Goal: Information Seeking & Learning: Learn about a topic

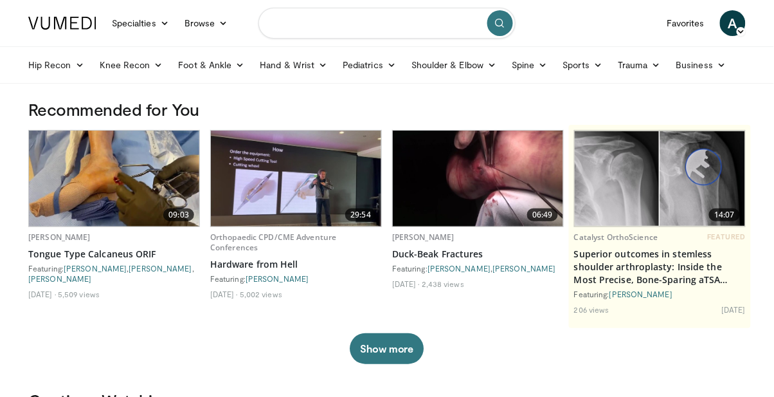
click at [385, 28] on input "Search topics, interventions" at bounding box center [387, 23] width 257 height 31
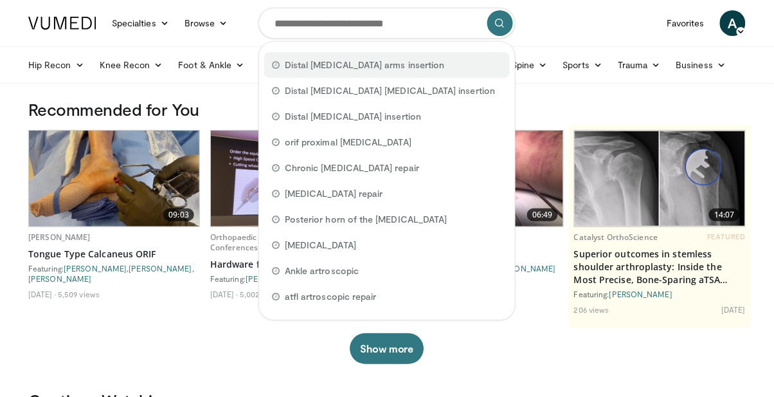
click at [392, 73] on div "Distal biceps arms insertion" at bounding box center [387, 65] width 246 height 26
type input "**********"
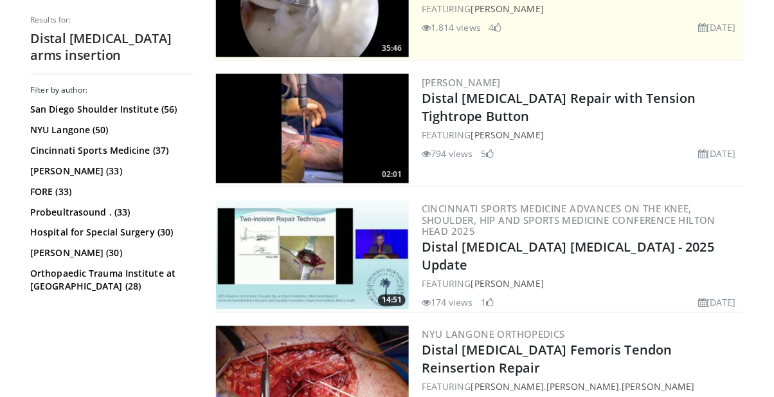
scroll to position [324, 0]
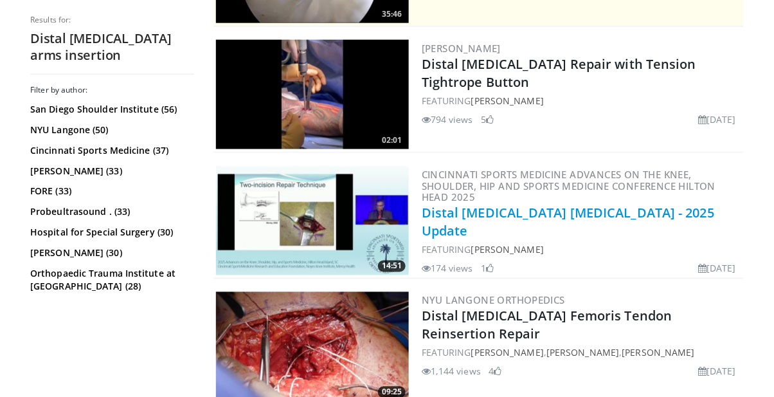
click at [590, 207] on link "Distal Biceps Tendon Injuries - 2025 Update" at bounding box center [568, 222] width 293 height 35
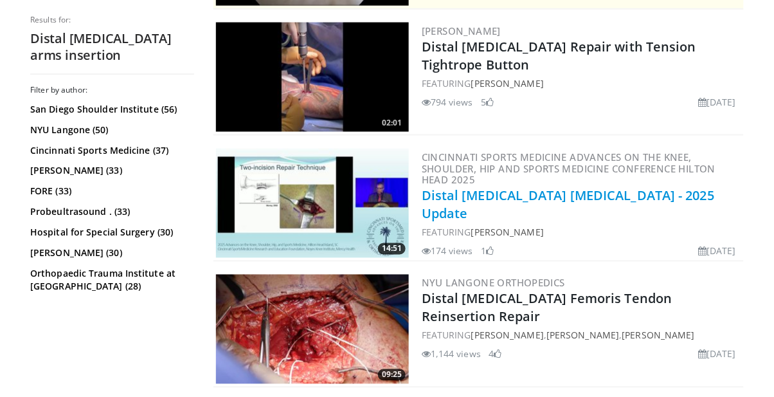
scroll to position [399, 0]
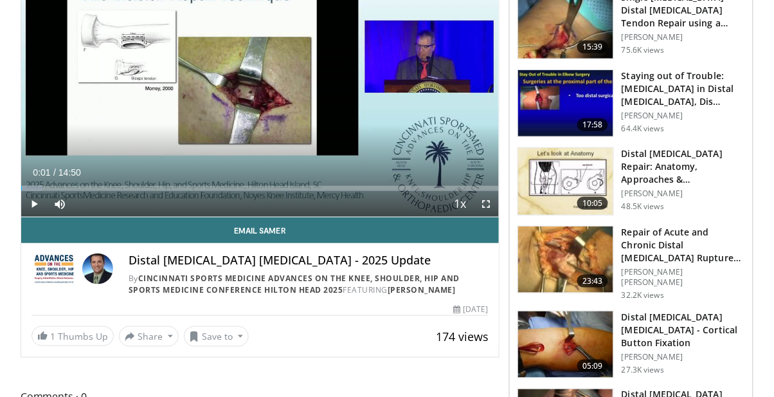
scroll to position [156, 0]
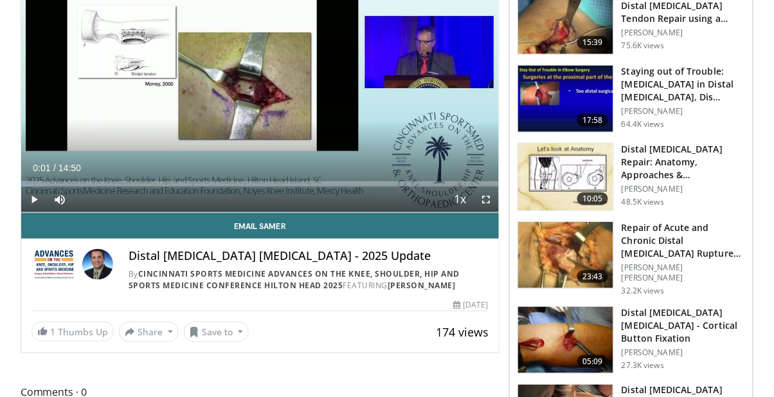
click at [673, 167] on h3 "Distal [MEDICAL_DATA] Repair: Anatomy, Approaches & Complications" at bounding box center [684, 162] width 124 height 39
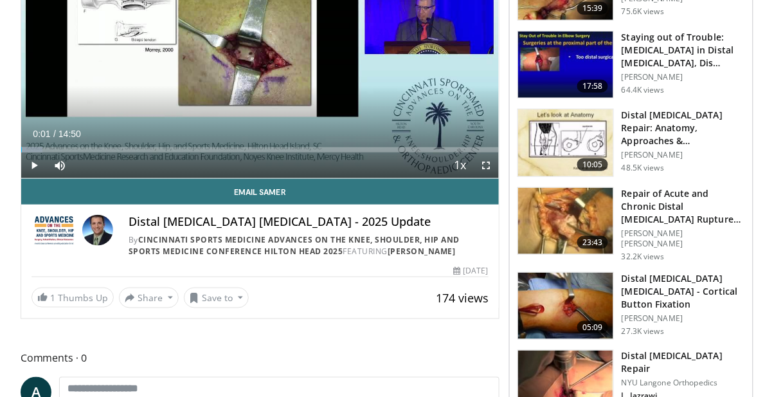
scroll to position [197, 0]
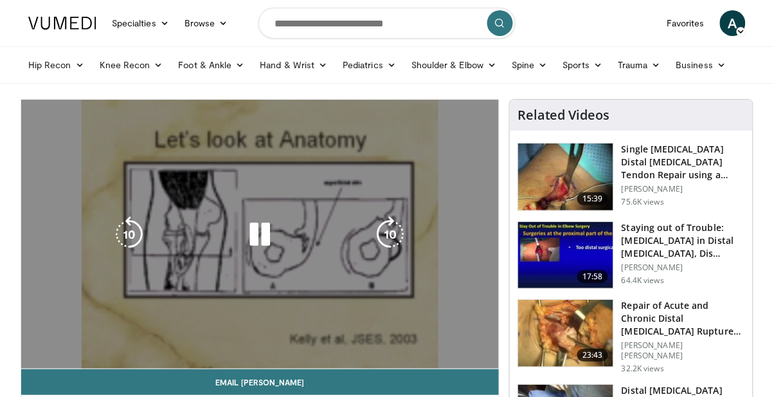
click at [359, 256] on div "10 seconds Tap to unmute" at bounding box center [260, 234] width 478 height 269
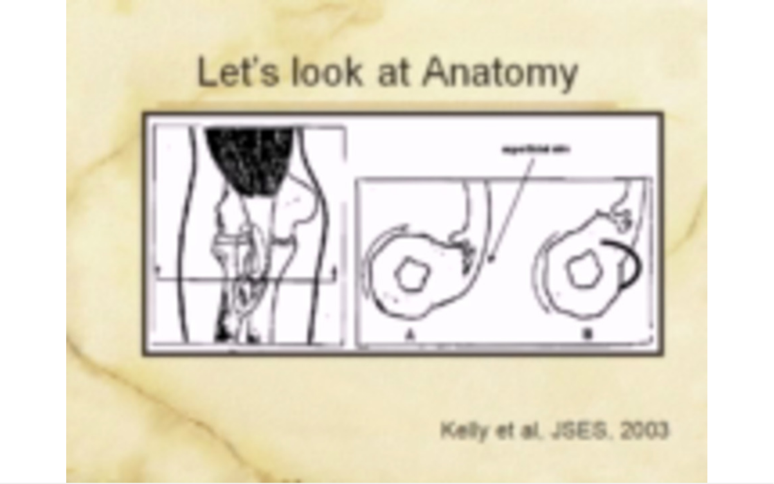
click at [416, 268] on div "10 seconds Tap to unmute" at bounding box center [387, 242] width 774 height 484
click at [328, 251] on div "10 seconds Tap to unmute" at bounding box center [387, 242] width 774 height 484
click at [120, 396] on div "10 seconds Tap to unmute" at bounding box center [387, 242] width 774 height 484
click at [430, 299] on div "10 seconds Tap to unmute" at bounding box center [387, 242] width 774 height 484
click at [610, 320] on div "10 seconds Tap to unmute" at bounding box center [387, 242] width 774 height 484
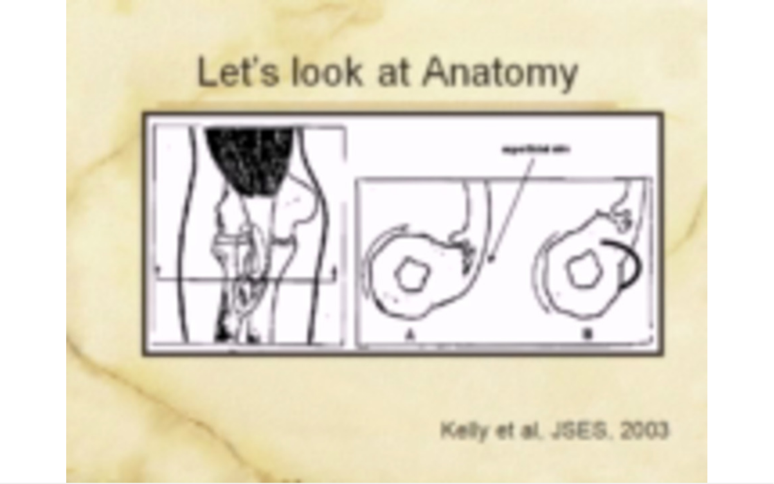
click at [601, 322] on div "10 seconds Tap to unmute" at bounding box center [387, 242] width 774 height 484
click at [596, 340] on div "10 seconds Tap to unmute" at bounding box center [387, 242] width 774 height 484
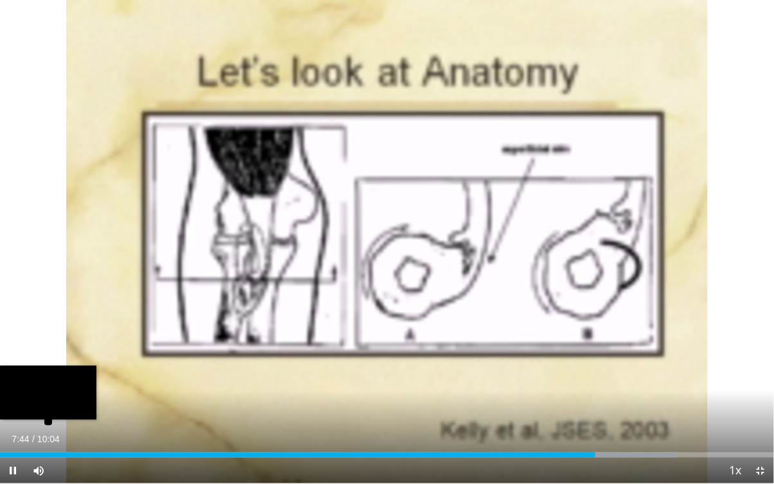
click at [602, 396] on div "Progress Bar" at bounding box center [614, 455] width 125 height 5
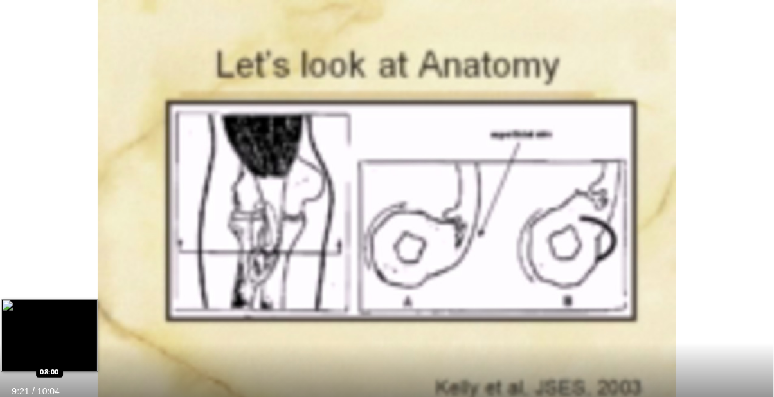
scroll to position [176, 0]
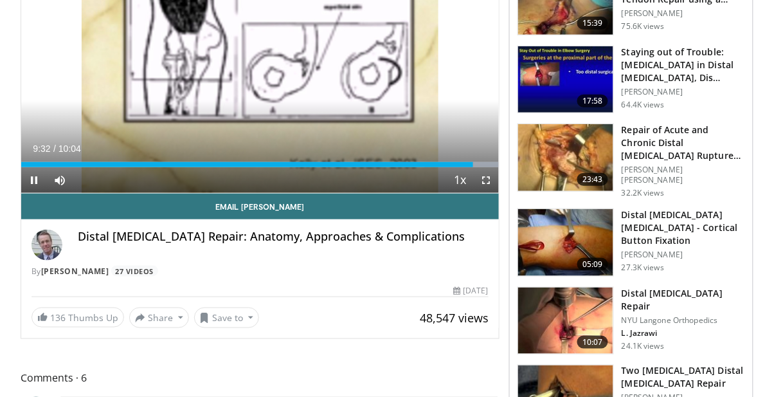
click at [686, 147] on h3 "Repair of Acute and Chronic Distal Biceps Ruptures using Suture Anch…" at bounding box center [684, 143] width 124 height 39
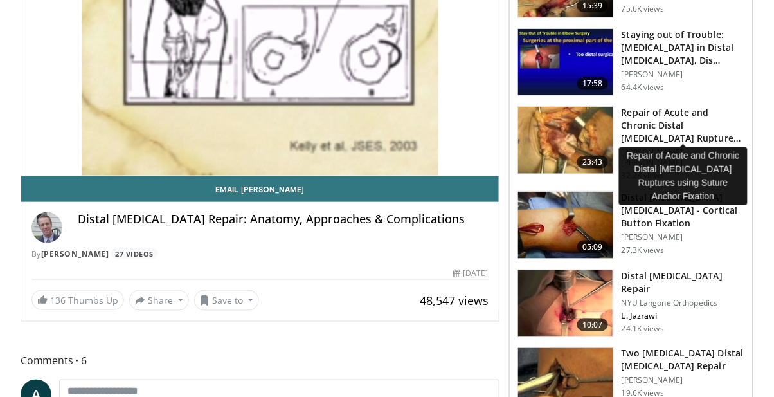
scroll to position [217, 0]
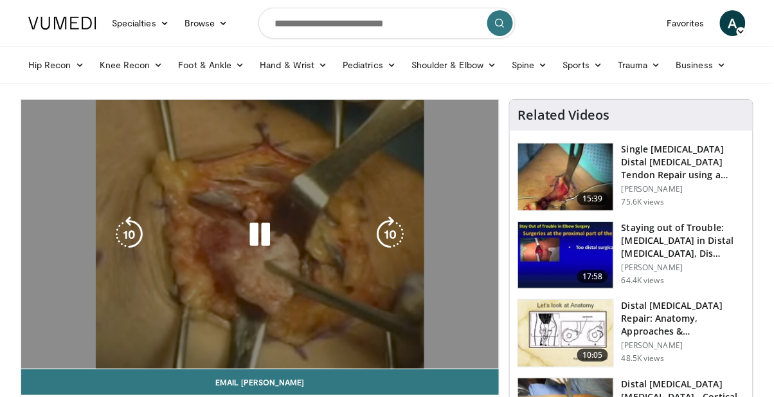
click at [257, 241] on icon "Video Player" at bounding box center [260, 234] width 36 height 36
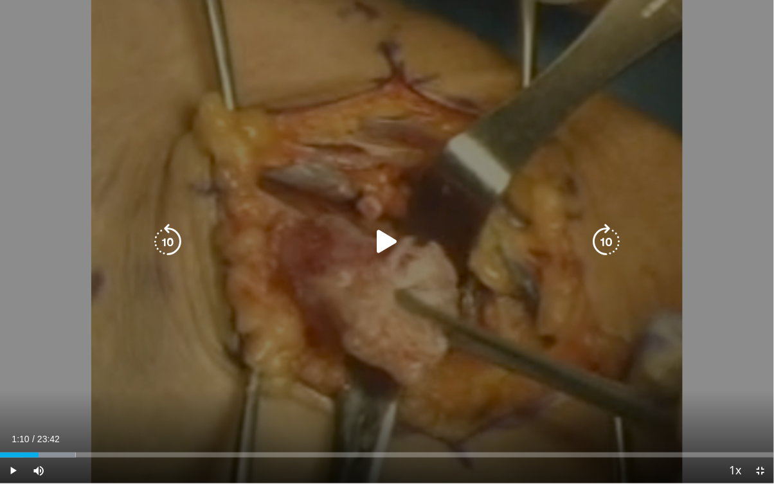
click at [383, 226] on div "10 seconds Tap to unmute" at bounding box center [387, 242] width 774 height 484
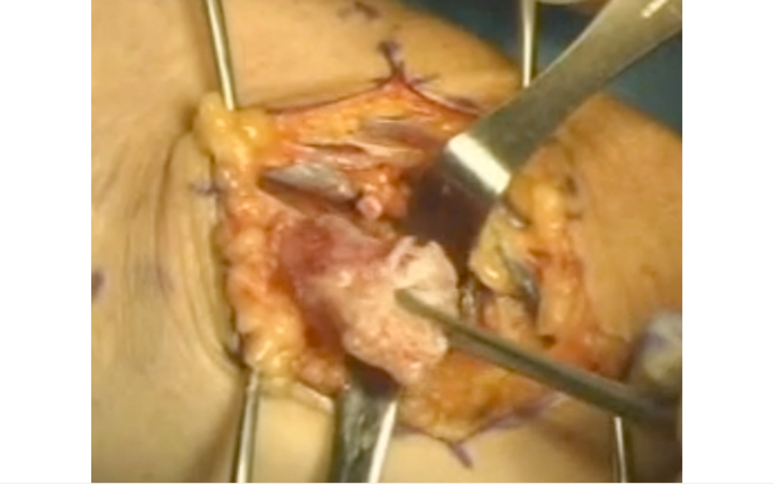
click at [447, 294] on div "10 seconds Tap to unmute" at bounding box center [387, 242] width 774 height 484
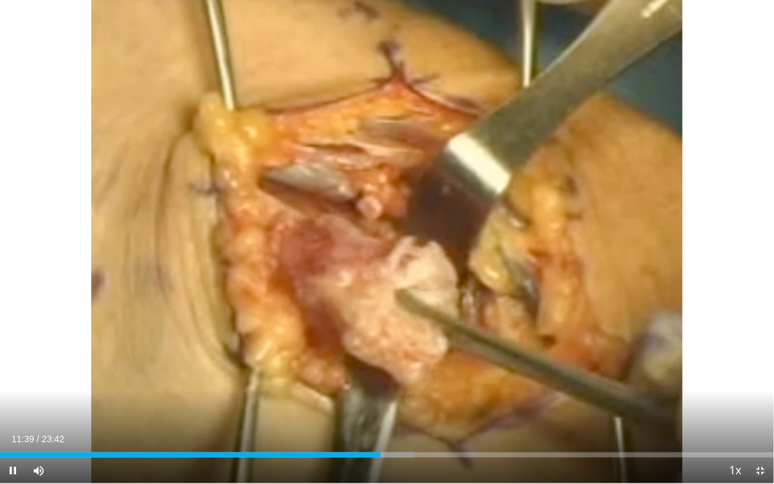
click at [473, 344] on div "10 seconds Tap to unmute" at bounding box center [387, 242] width 774 height 484
click at [765, 396] on span "Video Player" at bounding box center [762, 471] width 26 height 26
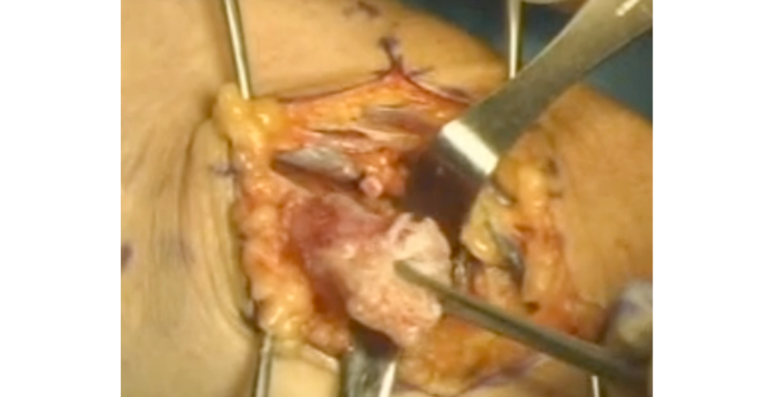
scroll to position [308, 0]
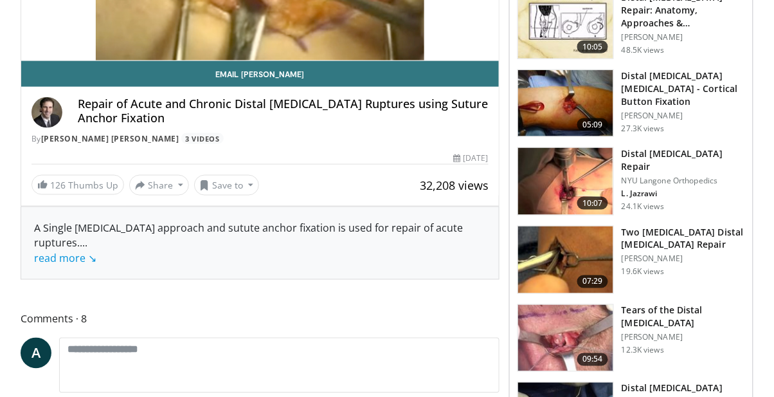
click at [661, 188] on p "L. Jazrawi" at bounding box center [684, 193] width 124 height 10
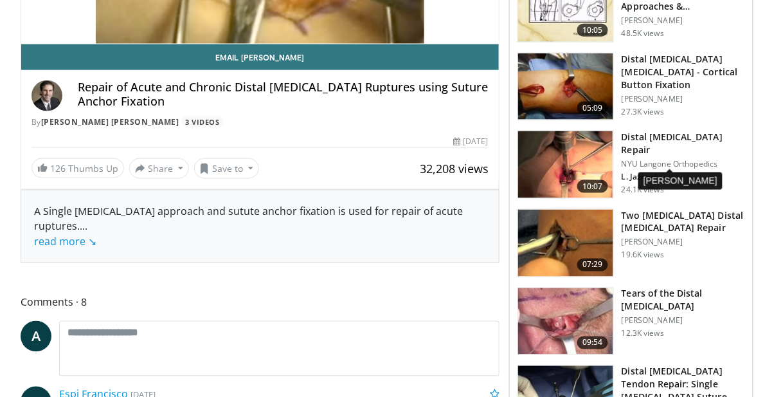
scroll to position [349, 0]
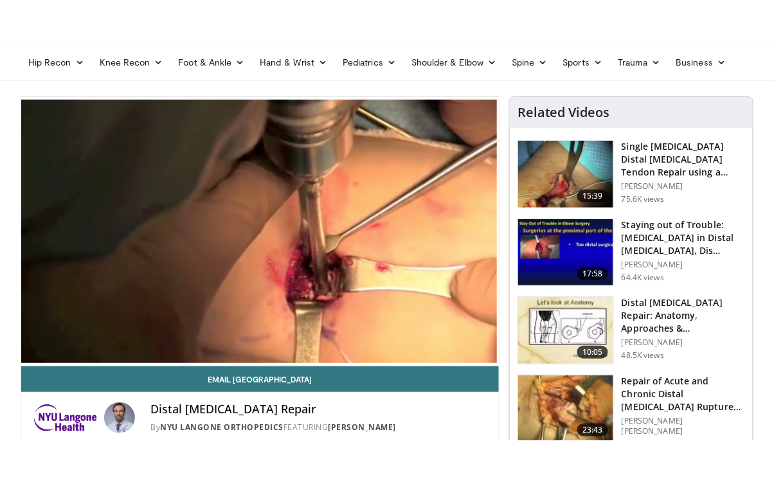
scroll to position [37, 0]
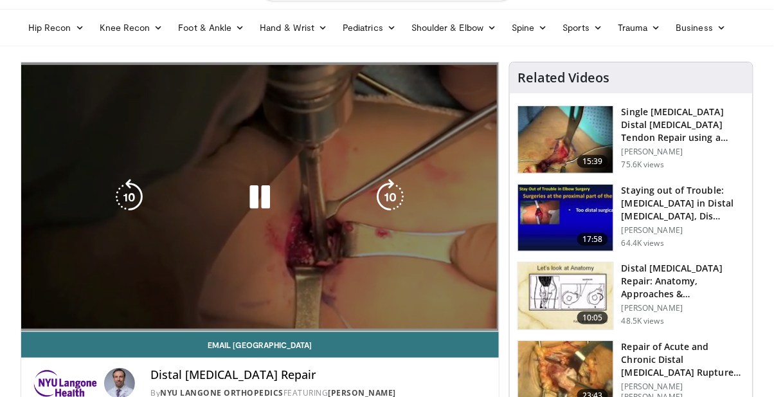
click at [311, 248] on div "10 seconds Tap to unmute" at bounding box center [260, 196] width 478 height 269
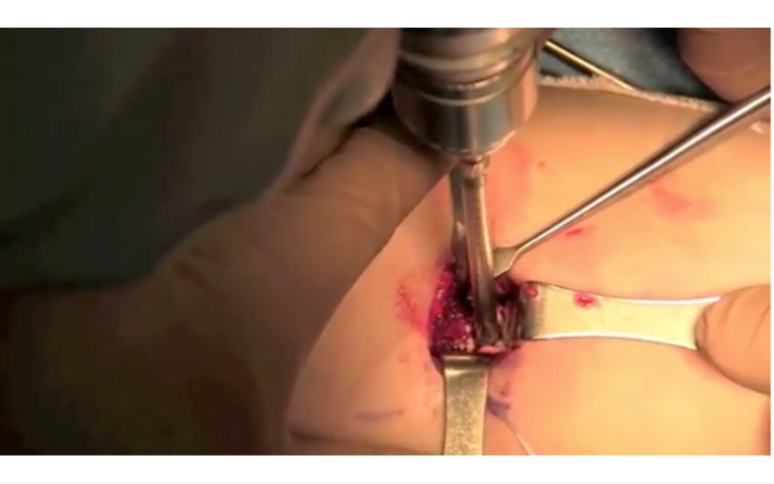
click at [396, 289] on div "10 seconds Tap to unmute" at bounding box center [387, 242] width 774 height 484
click at [382, 282] on div "10 seconds Tap to unmute" at bounding box center [387, 242] width 774 height 484
click at [570, 313] on div "10 seconds Tap to unmute" at bounding box center [387, 242] width 774 height 484
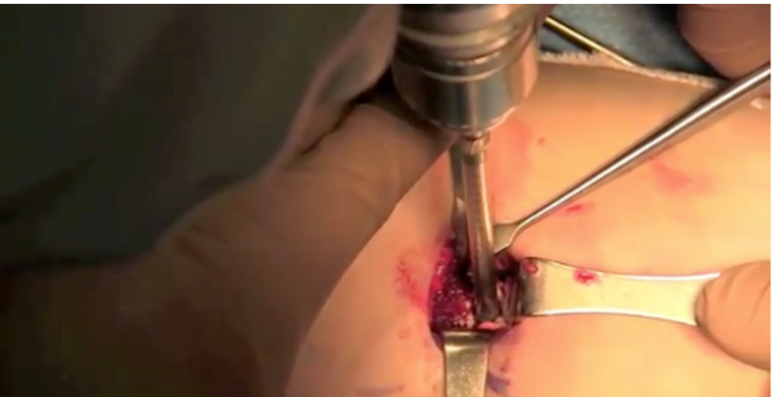
scroll to position [883, 0]
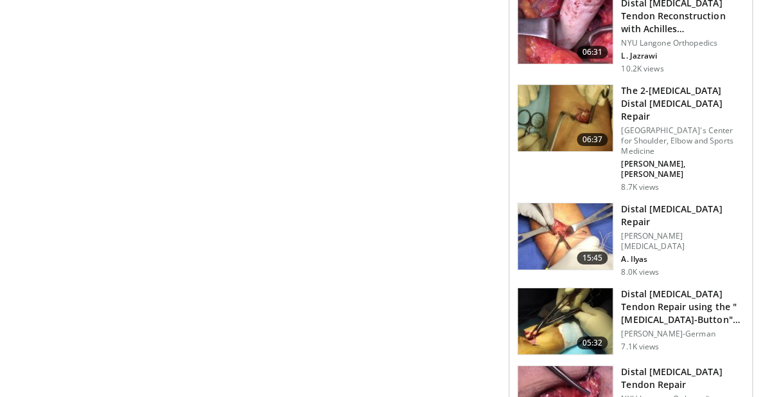
click at [663, 231] on p "Rothman Hand Surgery" at bounding box center [684, 241] width 124 height 21
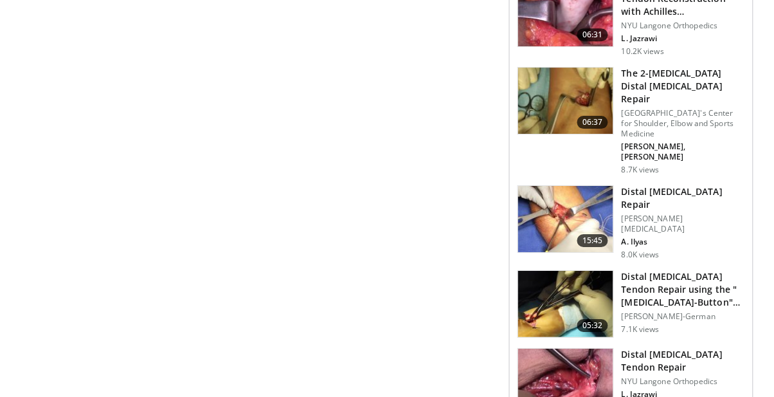
scroll to position [924, 0]
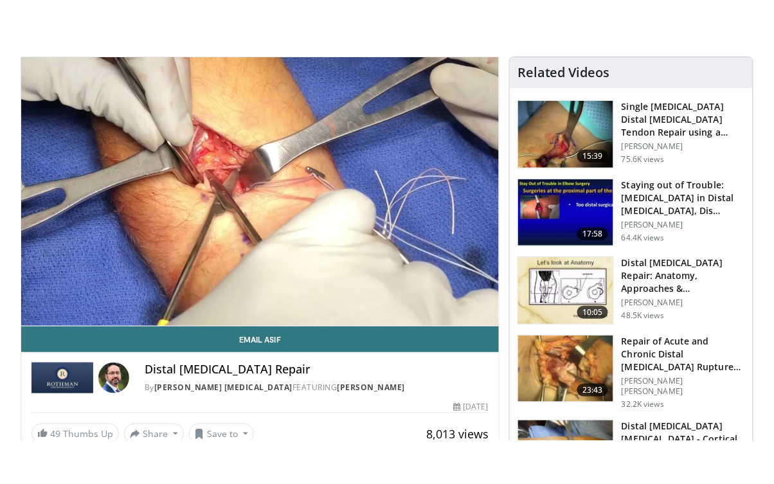
scroll to position [91, 0]
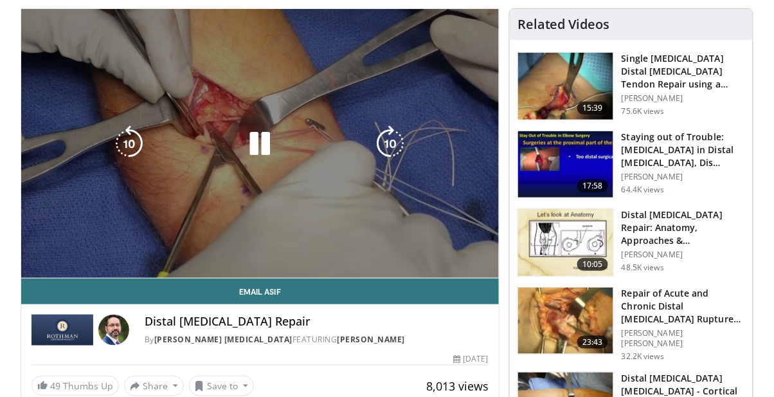
click at [334, 188] on div "10 seconds Tap to unmute" at bounding box center [260, 143] width 478 height 269
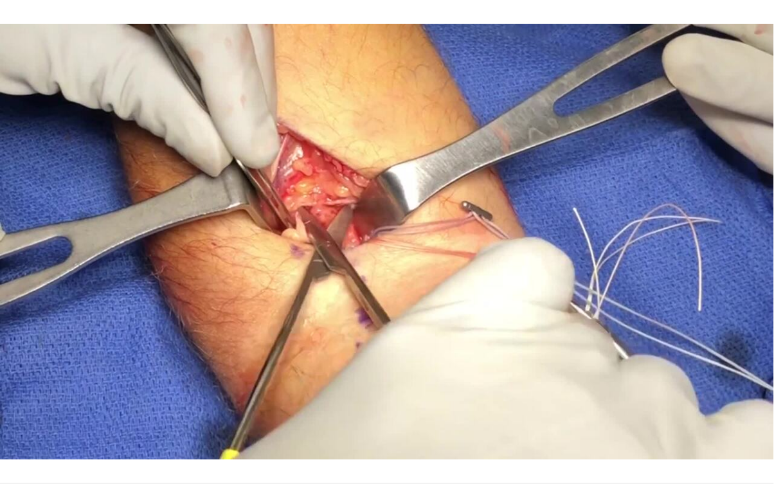
click at [382, 273] on div "10 seconds Tap to unmute" at bounding box center [387, 242] width 774 height 484
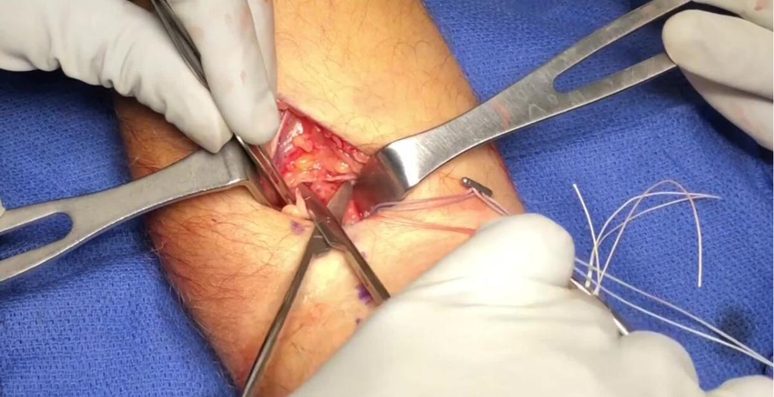
scroll to position [0, 0]
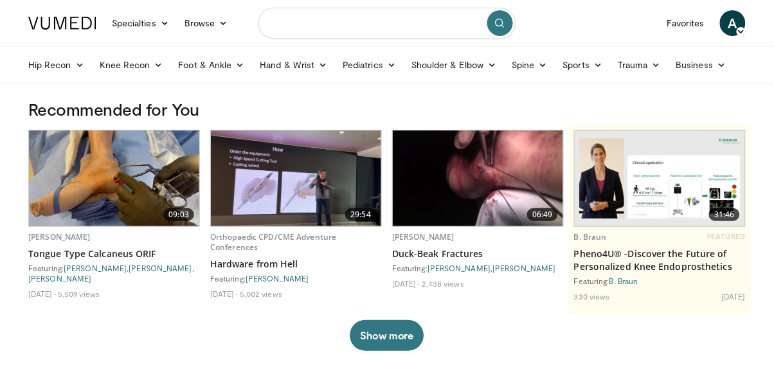
click at [335, 29] on input "Search topics, interventions" at bounding box center [387, 23] width 257 height 31
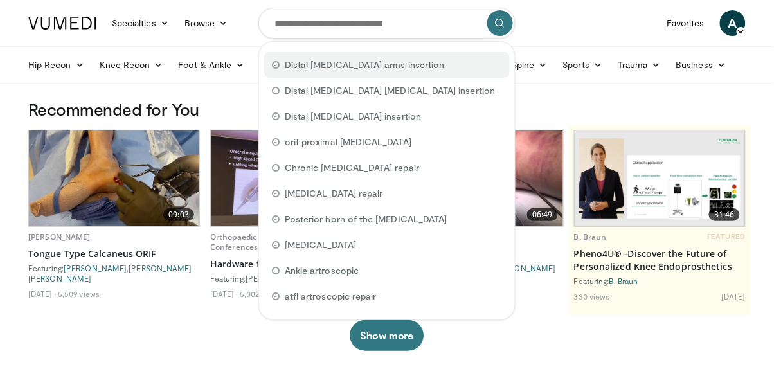
click at [374, 75] on div "Distal [MEDICAL_DATA] arms insertion" at bounding box center [387, 65] width 246 height 26
type input "**********"
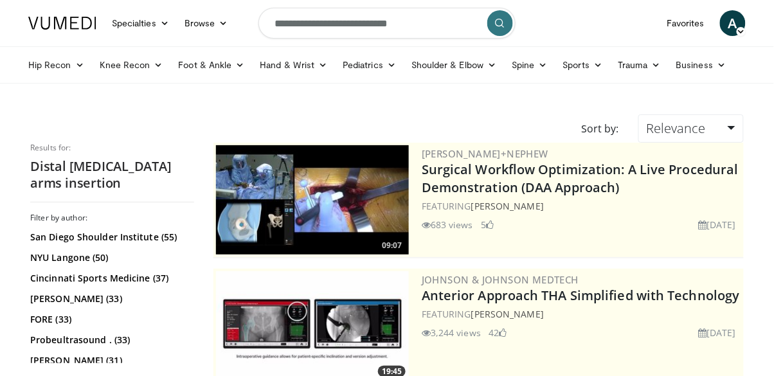
click at [409, 23] on input "**********" at bounding box center [387, 23] width 257 height 31
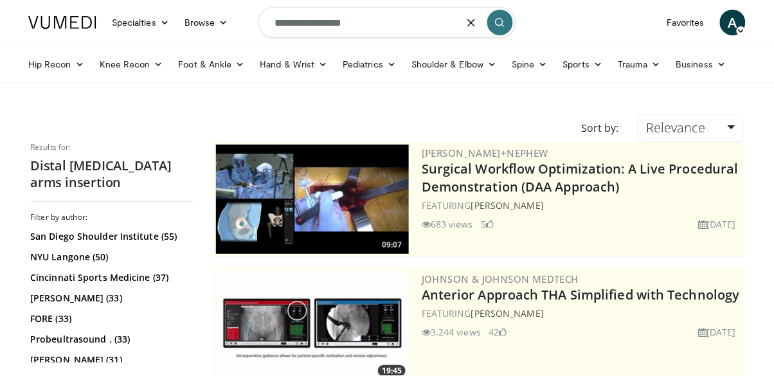
click at [341, 26] on input "**********" at bounding box center [387, 23] width 257 height 31
click at [357, 23] on input "**********" at bounding box center [387, 23] width 257 height 31
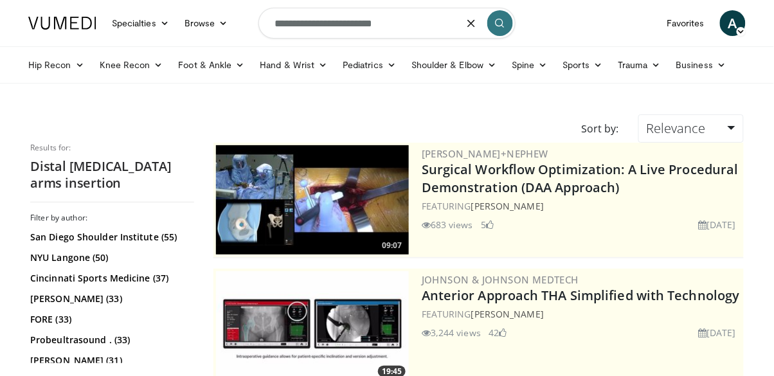
type input "**********"
click at [507, 21] on button "submit" at bounding box center [501, 23] width 26 height 26
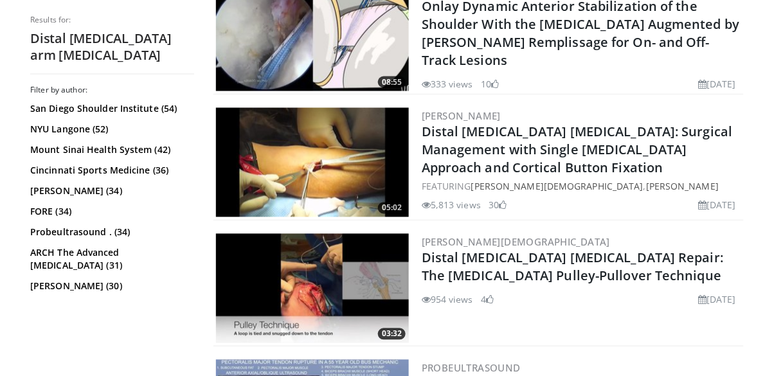
scroll to position [1557, 0]
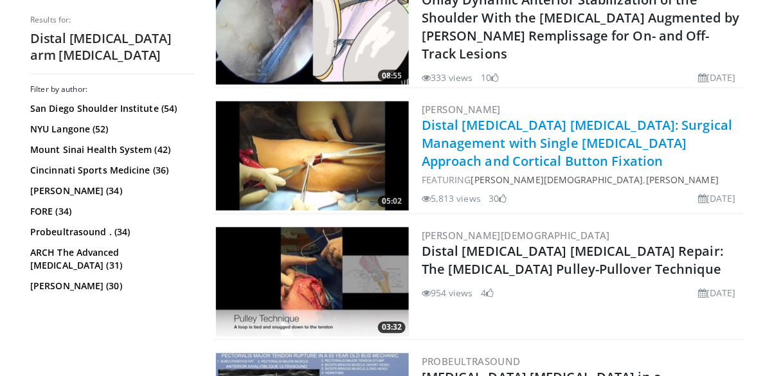
click at [652, 136] on link "Distal [MEDICAL_DATA] [MEDICAL_DATA]: Surgical Management with Single [MEDICAL_…" at bounding box center [577, 143] width 311 height 53
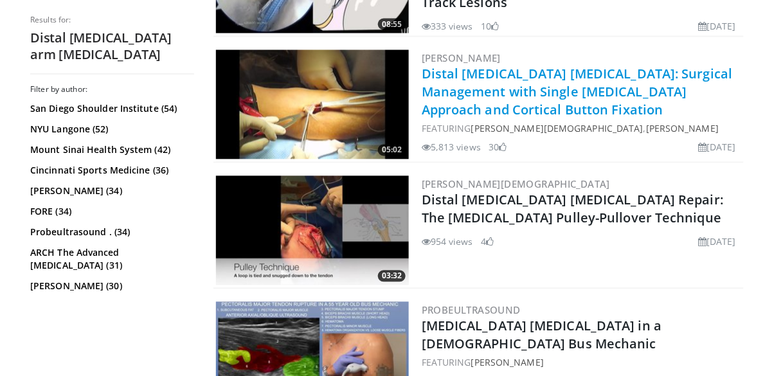
scroll to position [1618, 0]
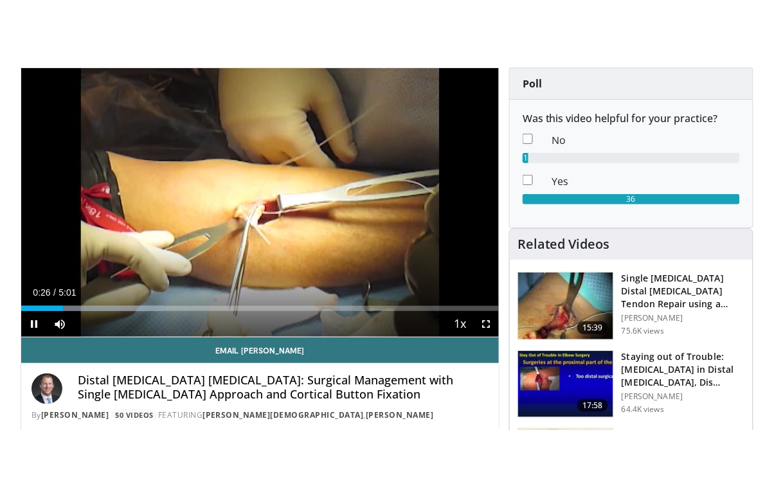
scroll to position [82, 0]
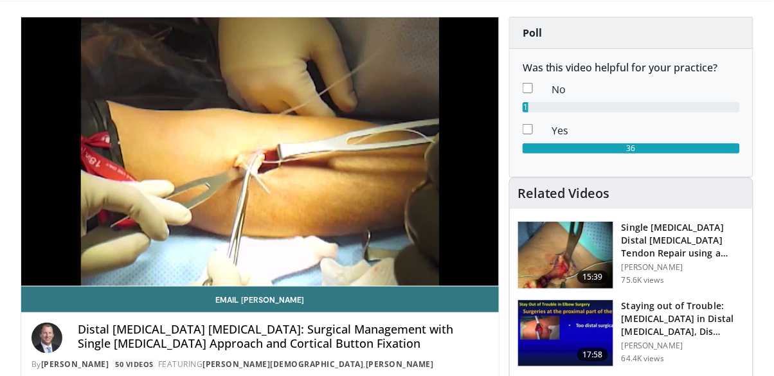
click at [399, 191] on div "10 seconds Tap to unmute" at bounding box center [260, 151] width 478 height 269
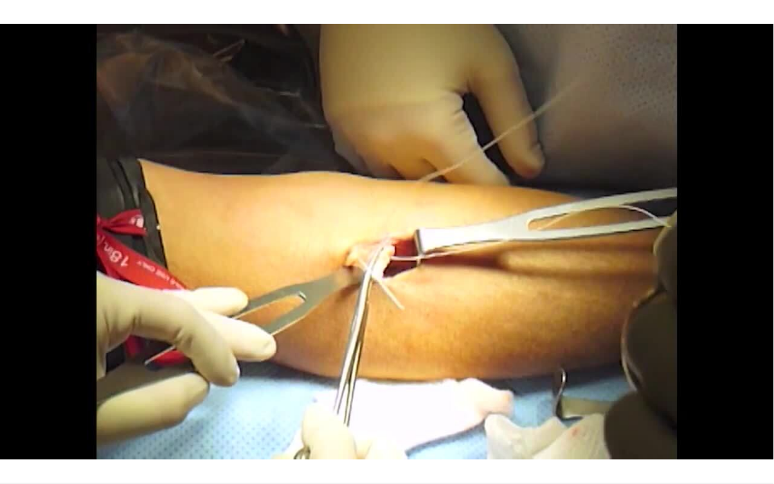
click at [503, 289] on div "10 seconds Tap to unmute" at bounding box center [387, 242] width 774 height 484
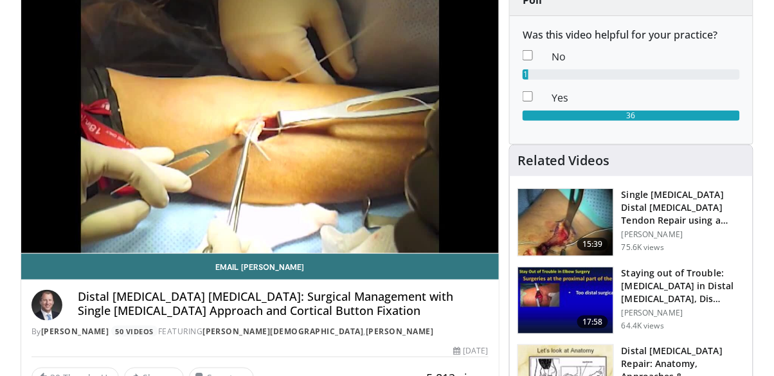
scroll to position [0, 0]
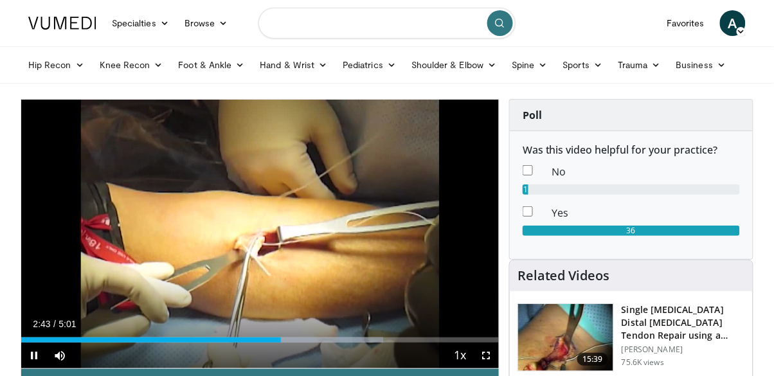
click at [418, 24] on input "Search topics, interventions" at bounding box center [387, 23] width 257 height 31
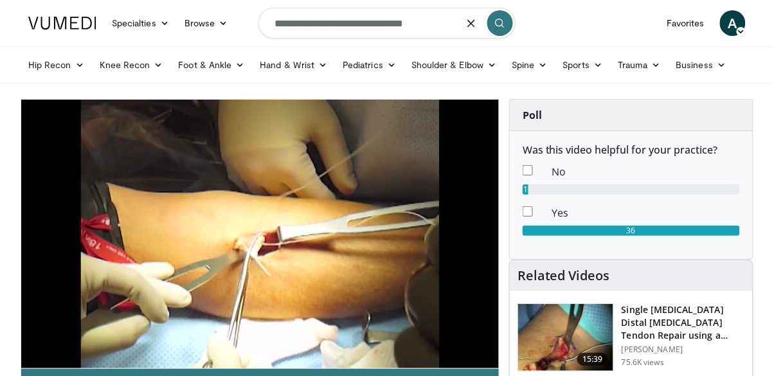
type input "**********"
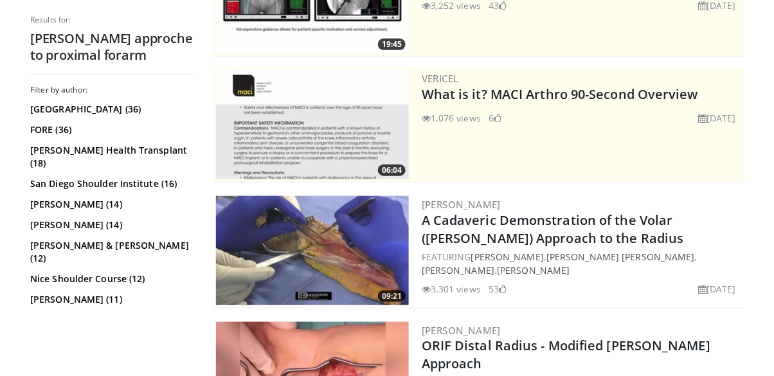
scroll to position [189, 0]
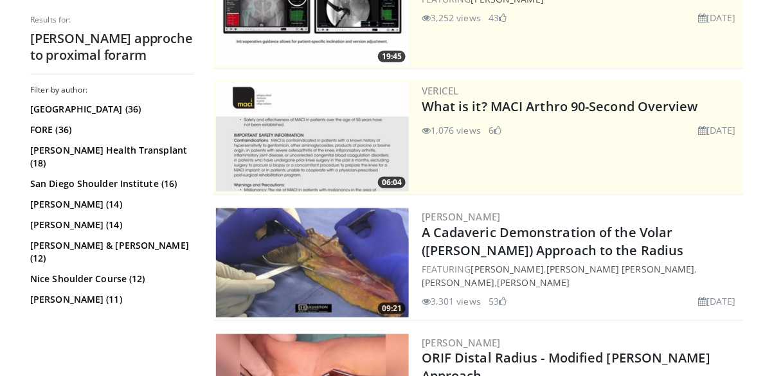
click at [625, 252] on h2 "A Cadaveric Demonstration of the Volar ([PERSON_NAME]) Approach to the Radius" at bounding box center [582, 242] width 320 height 36
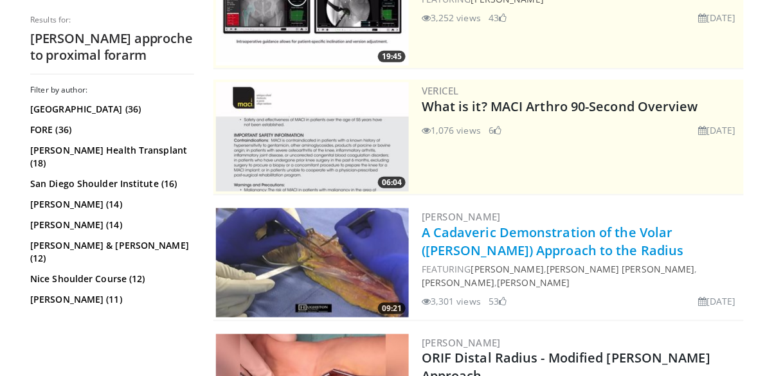
click at [578, 240] on link "A Cadaveric Demonstration of the Volar ([PERSON_NAME]) Approach to the Radius" at bounding box center [553, 241] width 262 height 35
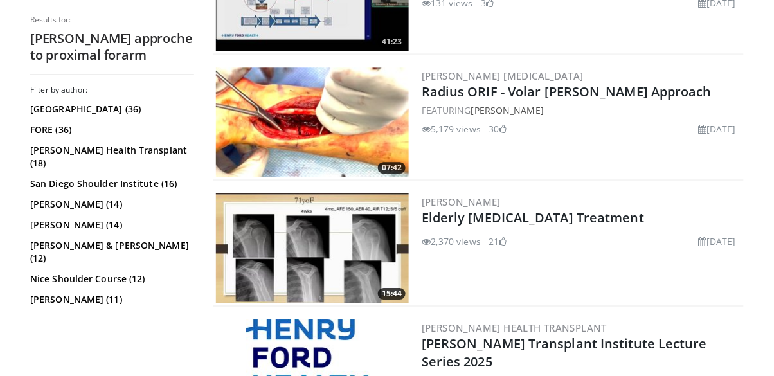
scroll to position [1856, 0]
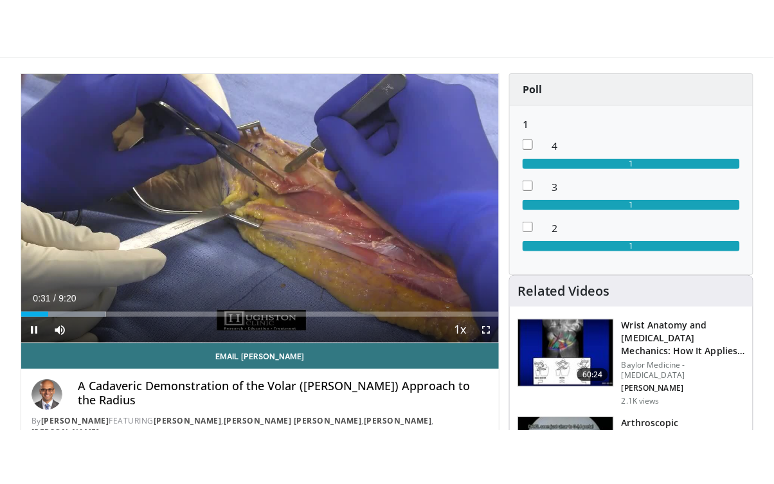
scroll to position [50, 0]
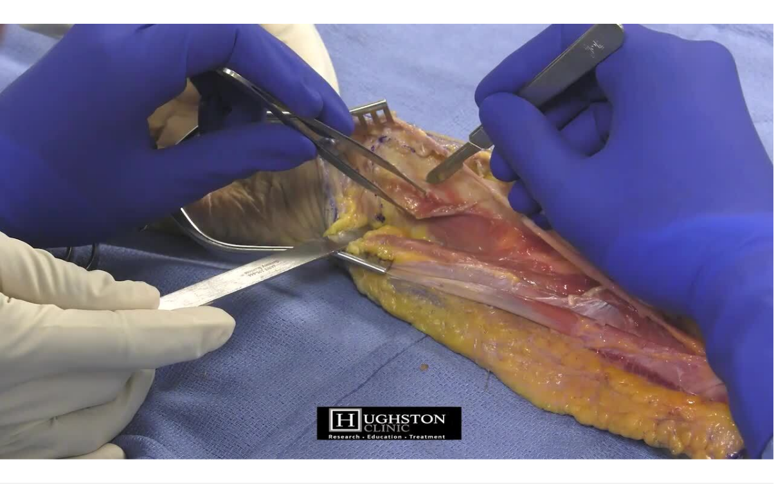
click at [444, 295] on div "10 seconds Tap to unmute" at bounding box center [387, 242] width 774 height 484
click at [371, 271] on div "10 seconds Tap to unmute" at bounding box center [387, 242] width 774 height 484
click at [326, 324] on div "10 seconds Tap to unmute" at bounding box center [387, 242] width 774 height 484
click at [137, 372] on div "10 seconds Tap to unmute" at bounding box center [387, 242] width 774 height 484
click at [391, 277] on div "10 seconds Tap to unmute" at bounding box center [387, 242] width 774 height 484
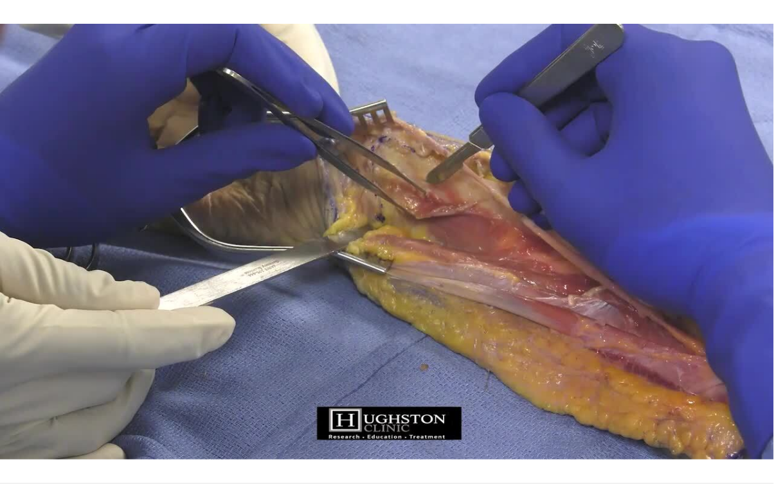
click at [477, 316] on div "10 seconds Tap to unmute" at bounding box center [387, 242] width 774 height 484
click at [522, 309] on div "10 seconds Tap to unmute" at bounding box center [387, 242] width 774 height 484
click at [518, 324] on div "10 seconds Tap to unmute" at bounding box center [387, 242] width 774 height 484
click at [491, 323] on div "10 seconds Tap to unmute" at bounding box center [387, 242] width 774 height 484
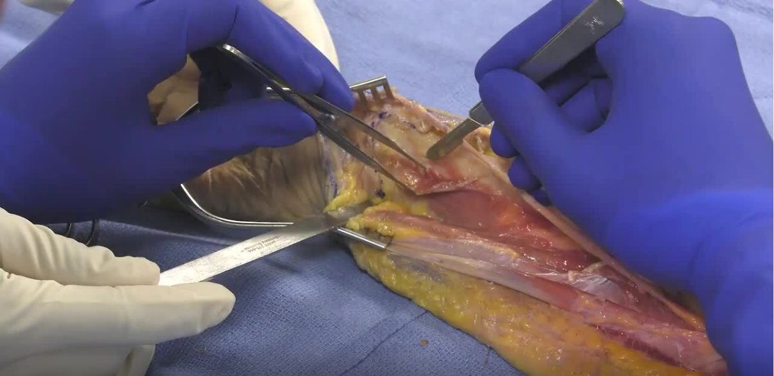
scroll to position [0, 0]
